Goal: Navigation & Orientation: Find specific page/section

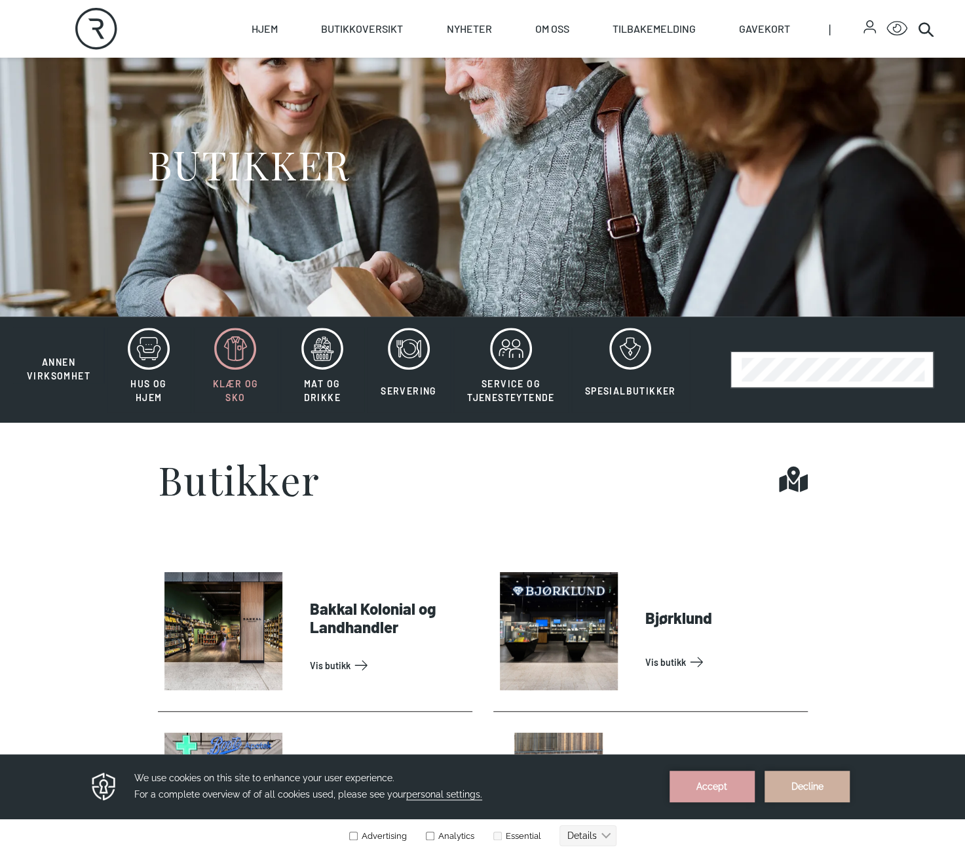
click at [240, 351] on icon at bounding box center [235, 349] width 42 height 42
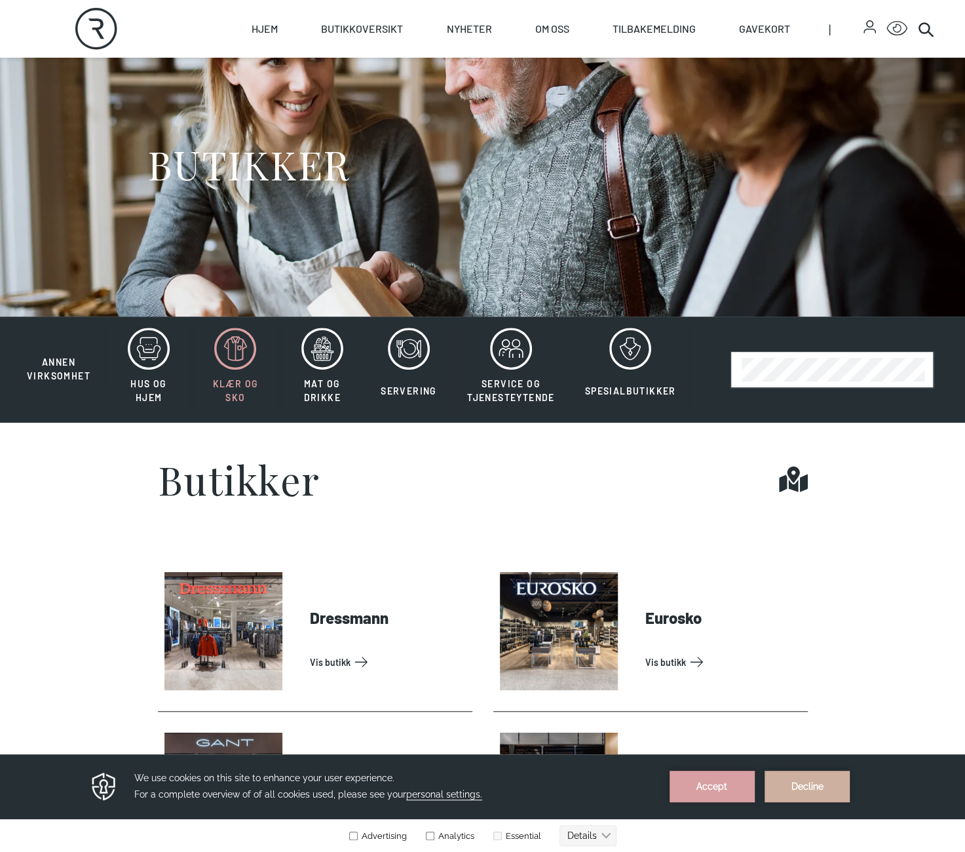
click at [236, 355] on icon at bounding box center [235, 349] width 42 height 42
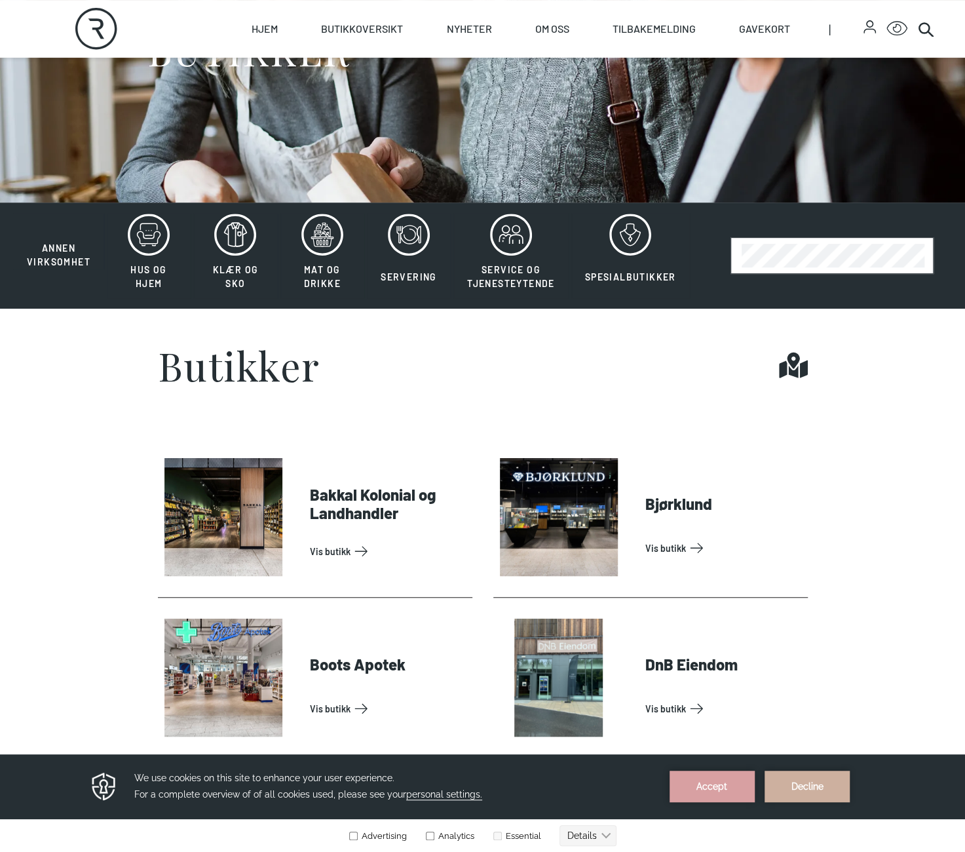
scroll to position [262, 0]
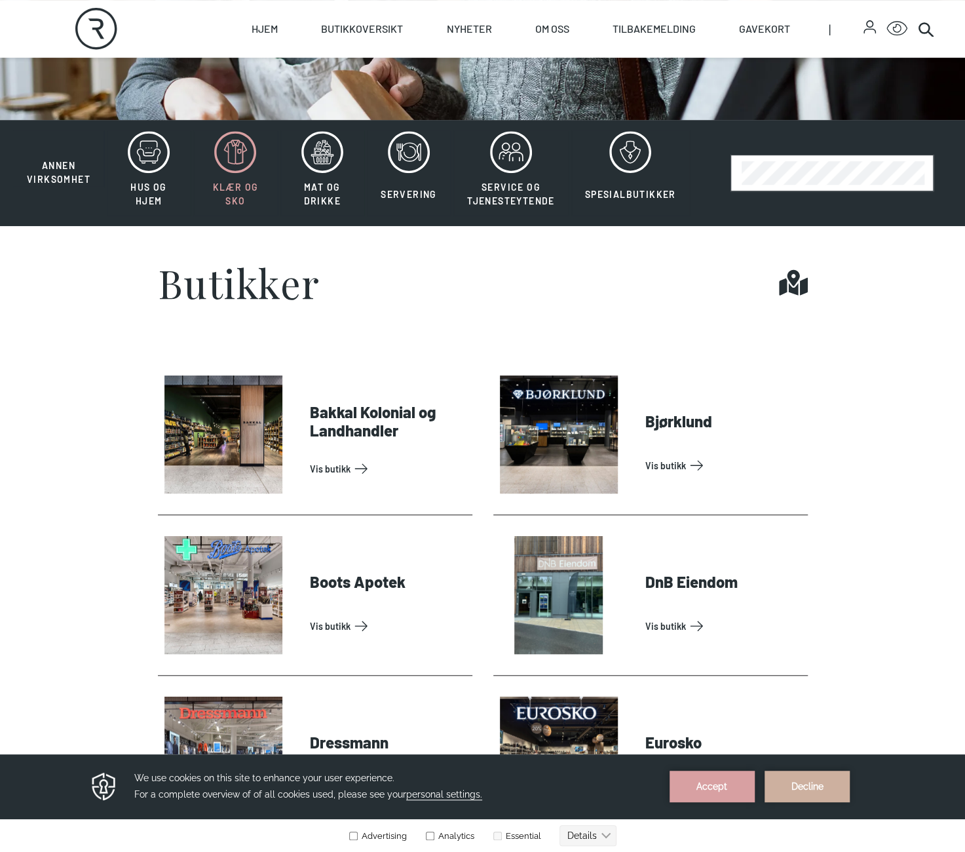
click at [235, 161] on icon at bounding box center [235, 152] width 42 height 42
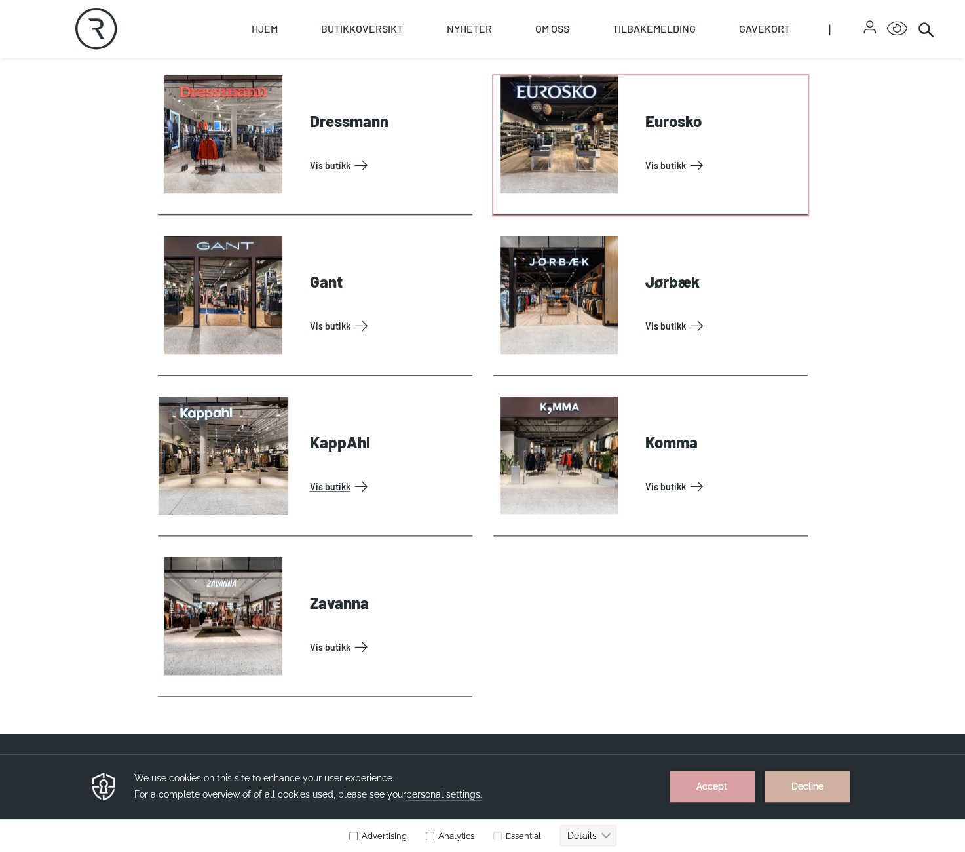
scroll to position [655, 0]
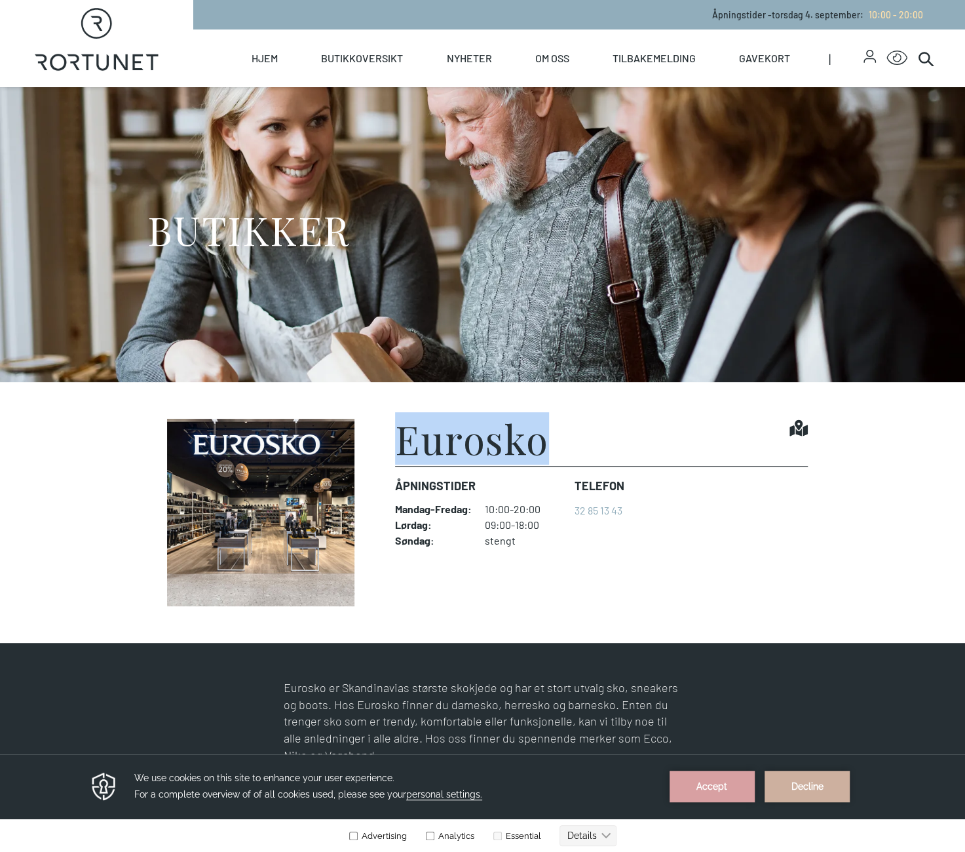
drag, startPoint x: 400, startPoint y: 444, endPoint x: 545, endPoint y: 452, distance: 145.7
click at [545, 452] on h1 "Eurosko" at bounding box center [472, 438] width 154 height 39
copy h1 "Eurosko"
